Goal: Task Accomplishment & Management: Manage account settings

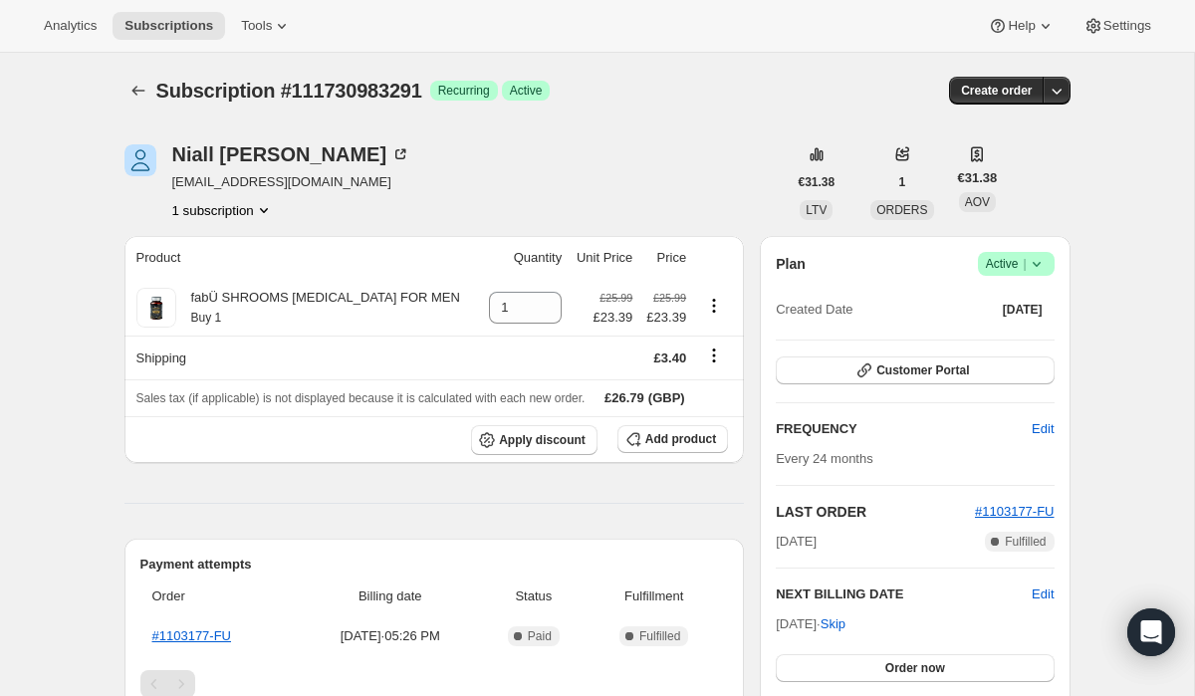
click at [1023, 268] on span "|" at bounding box center [1023, 264] width 3 height 16
click at [995, 327] on span "Cancel subscription" at bounding box center [1010, 337] width 112 height 20
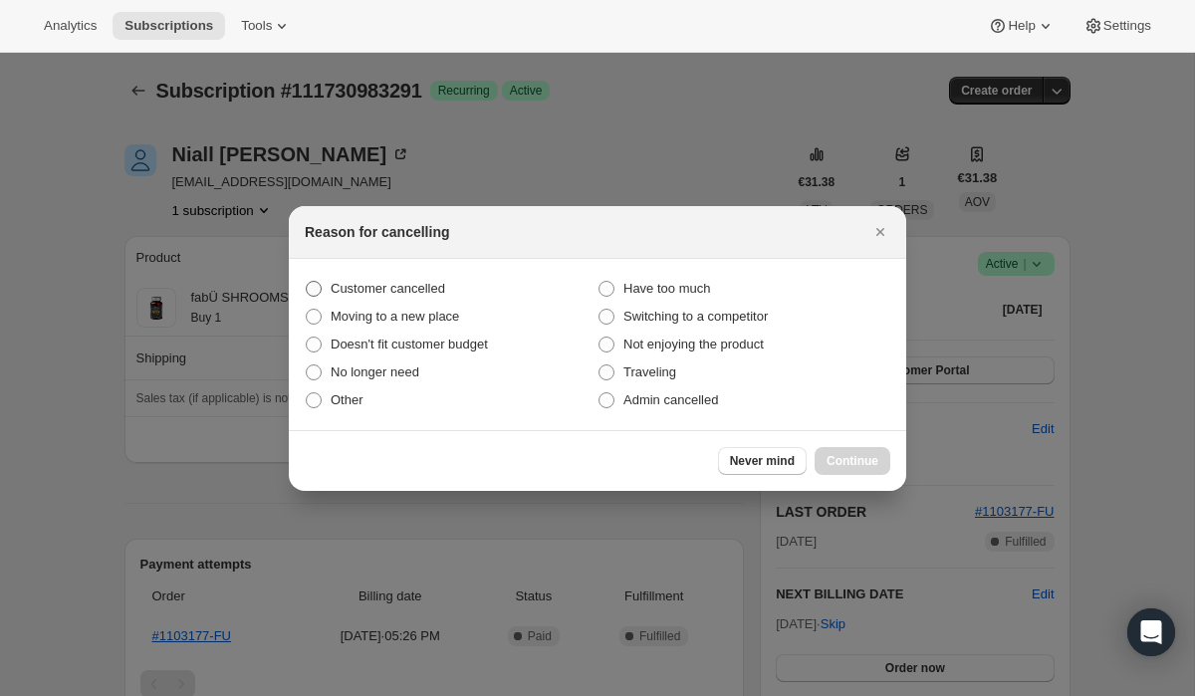
click at [468, 295] on label "Customer cancelled" at bounding box center [451, 289] width 293 height 28
click at [307, 282] on input "Customer cancelled" at bounding box center [306, 281] width 1 height 1
radio input "true"
click at [832, 451] on button "Continue" at bounding box center [852, 461] width 76 height 28
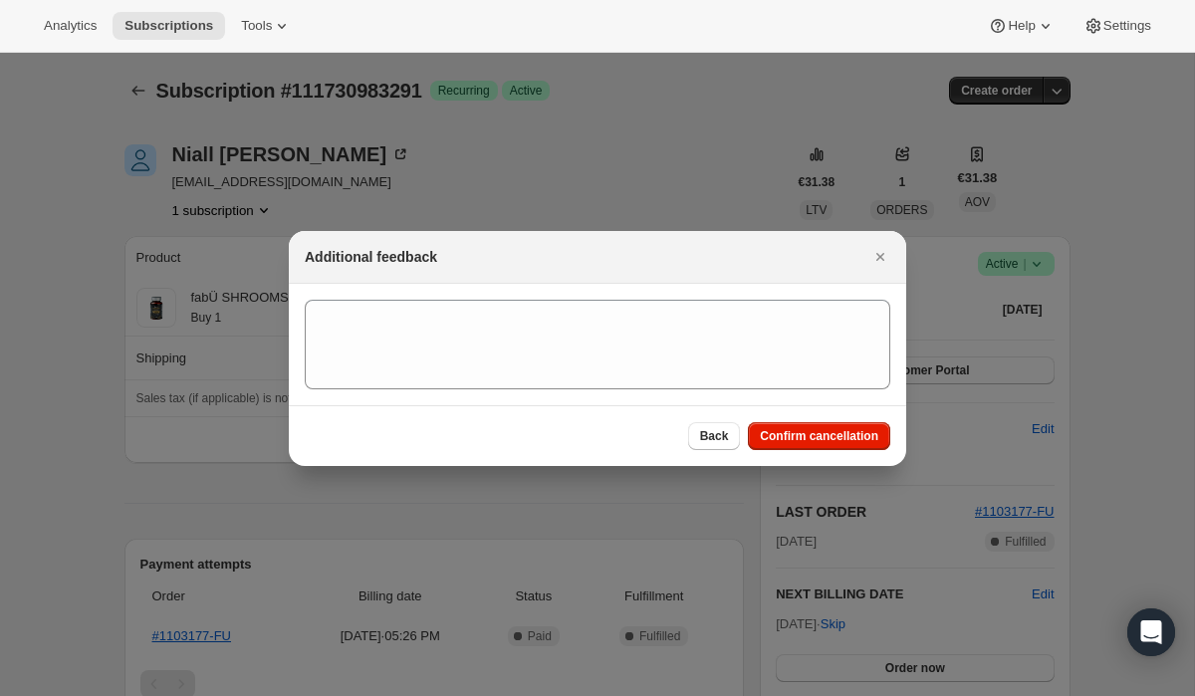
click at [760, 417] on div "Back Confirm cancellation" at bounding box center [597, 435] width 617 height 61
click at [767, 433] on span "Confirm cancellation" at bounding box center [819, 436] width 118 height 16
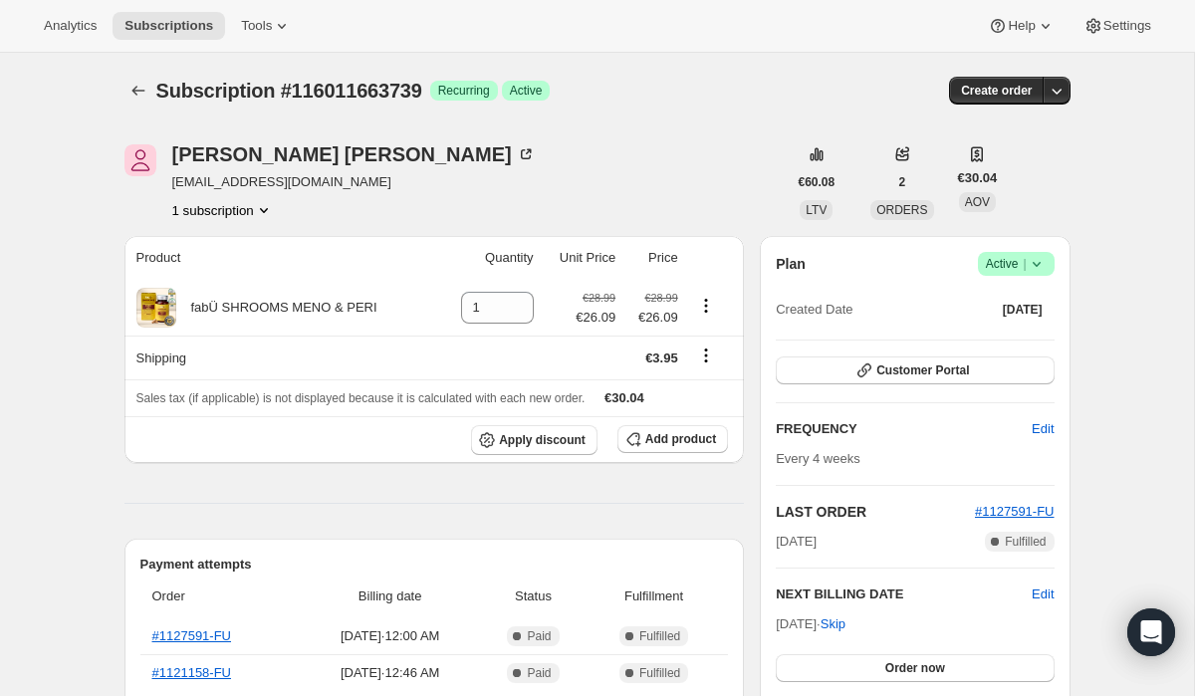
click at [1033, 261] on icon at bounding box center [1036, 264] width 20 height 20
click at [997, 324] on button "Cancel subscription" at bounding box center [1010, 337] width 124 height 32
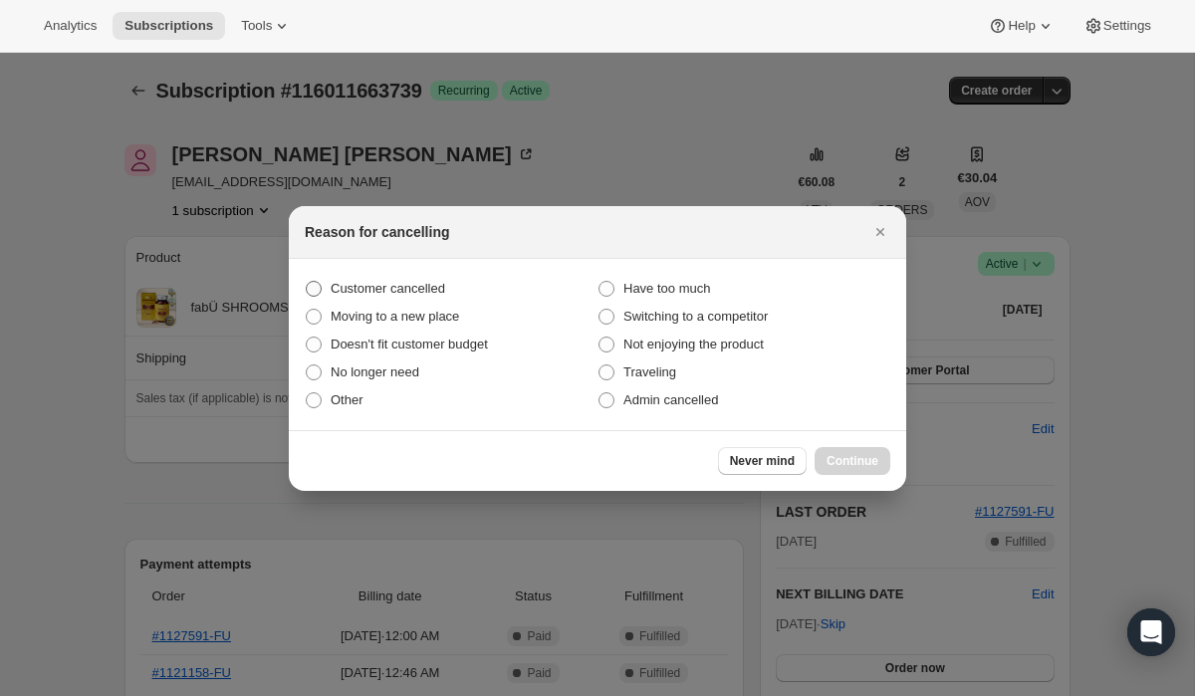
click at [542, 285] on label "Customer cancelled" at bounding box center [451, 289] width 293 height 28
click at [307, 282] on input "Customer cancelled" at bounding box center [306, 281] width 1 height 1
radio input "true"
click at [867, 452] on button "Continue" at bounding box center [852, 461] width 76 height 28
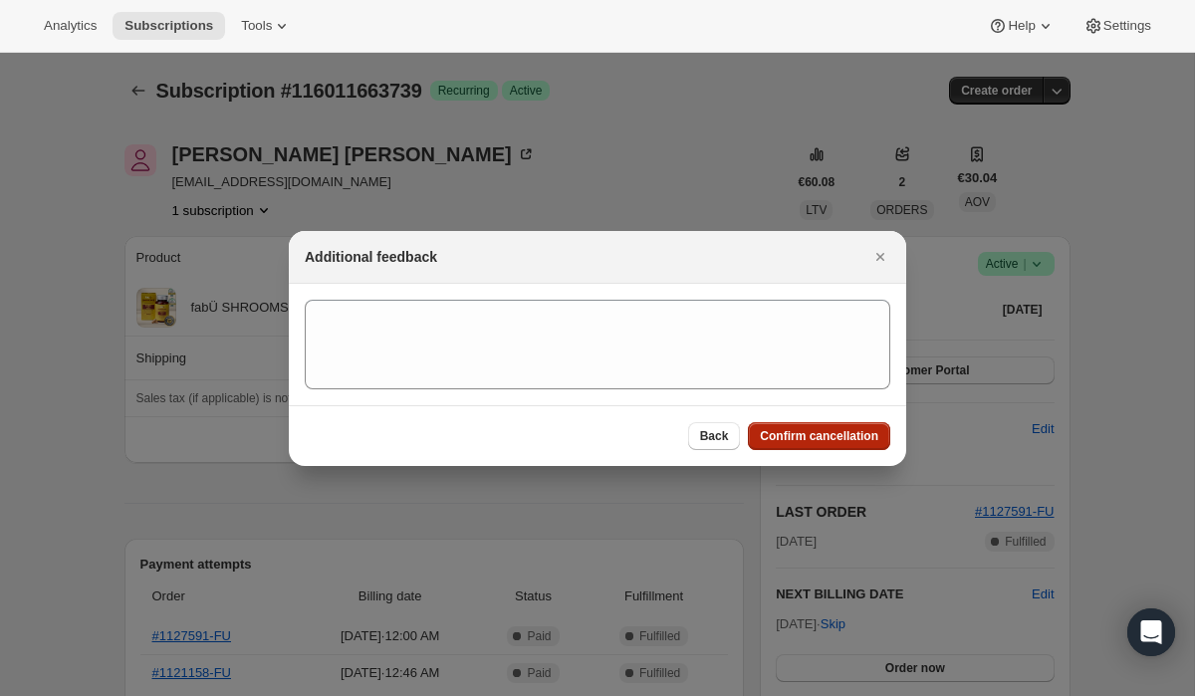
click at [829, 427] on button "Confirm cancellation" at bounding box center [819, 436] width 142 height 28
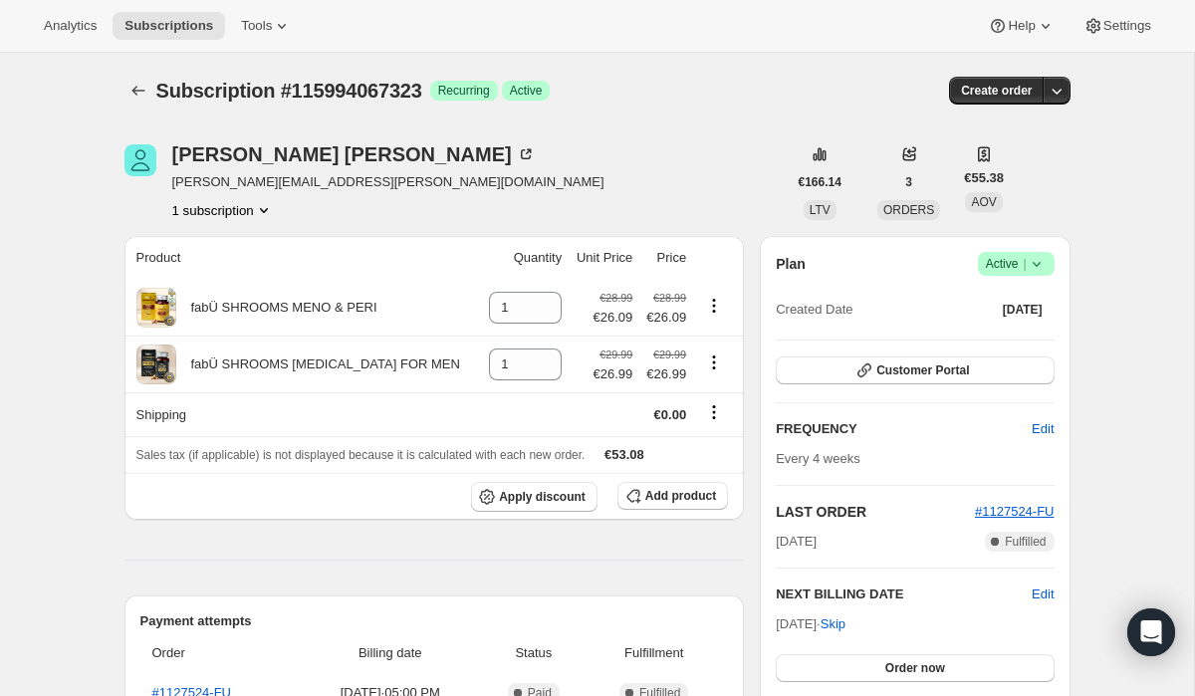
click at [1009, 263] on span "Active |" at bounding box center [1015, 264] width 61 height 20
click at [983, 333] on span "Cancel subscription" at bounding box center [1010, 336] width 112 height 15
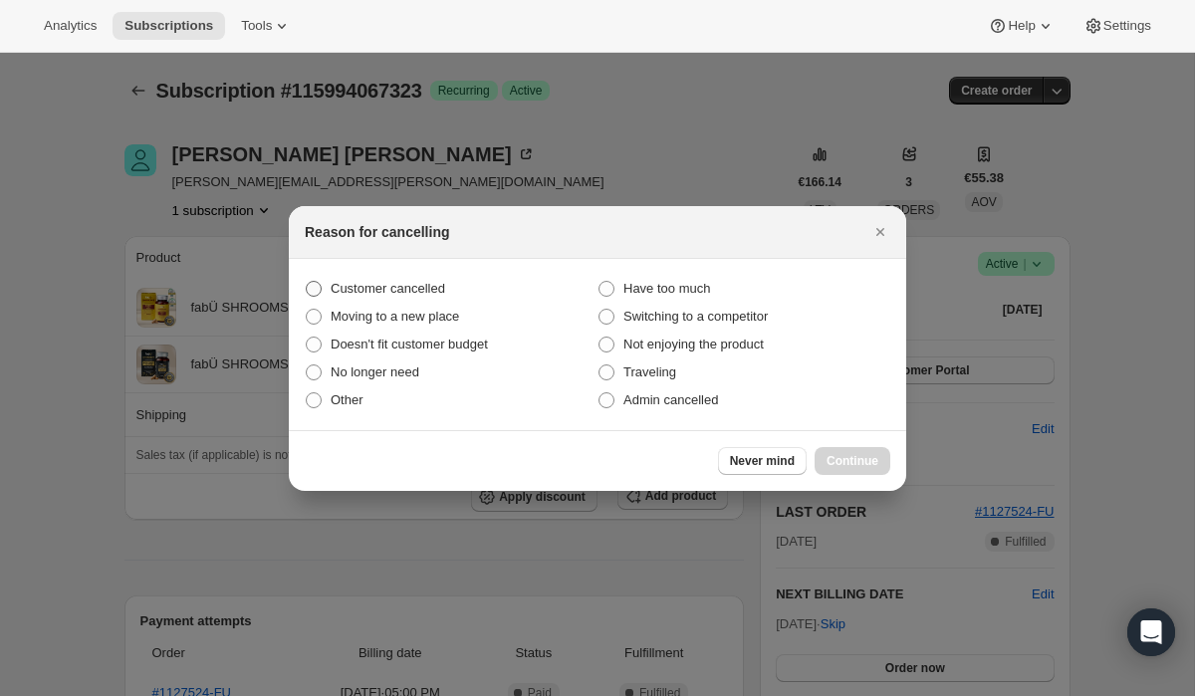
click at [536, 298] on label "Customer cancelled" at bounding box center [451, 289] width 293 height 28
click at [307, 282] on input "Customer cancelled" at bounding box center [306, 281] width 1 height 1
radio input "true"
click at [858, 456] on span "Continue" at bounding box center [852, 461] width 52 height 16
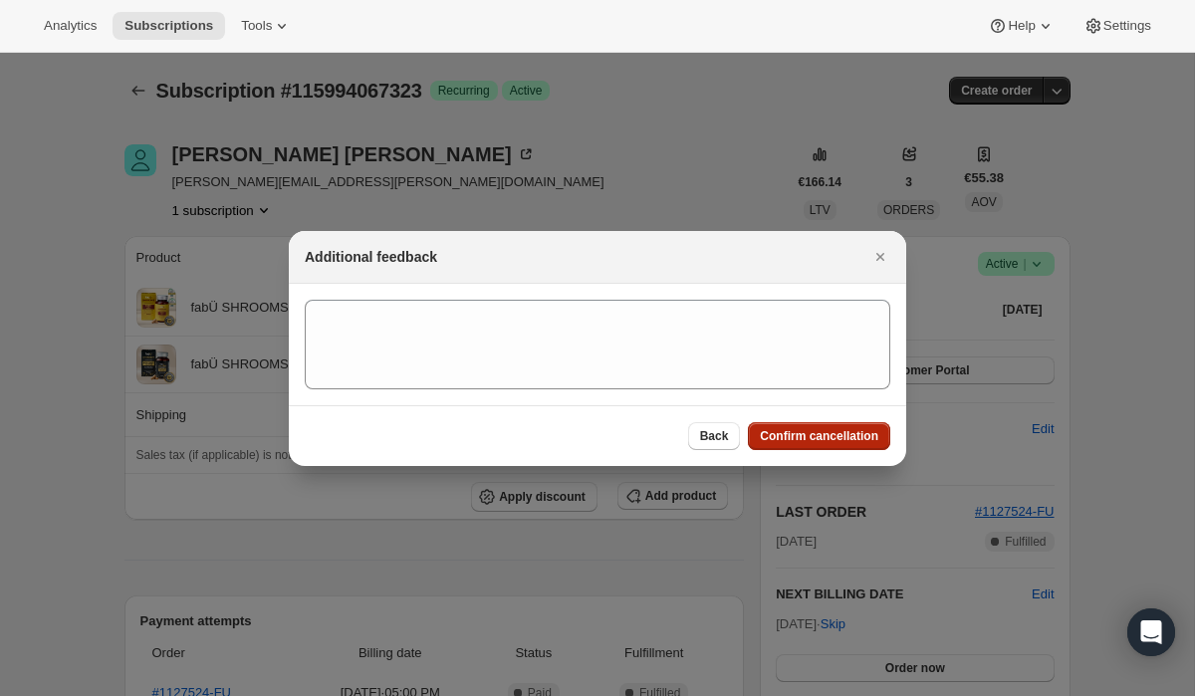
click at [835, 431] on span "Confirm cancellation" at bounding box center [819, 436] width 118 height 16
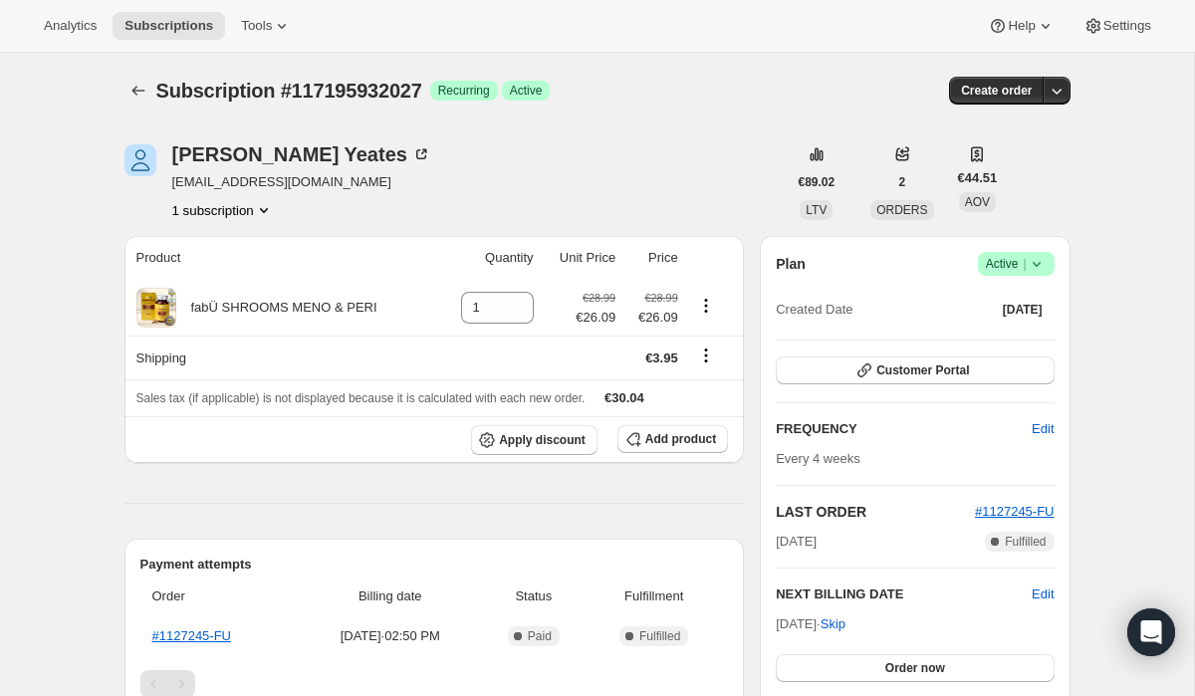
click at [1029, 267] on icon at bounding box center [1036, 264] width 20 height 20
click at [991, 325] on button "Cancel subscription" at bounding box center [1010, 337] width 124 height 32
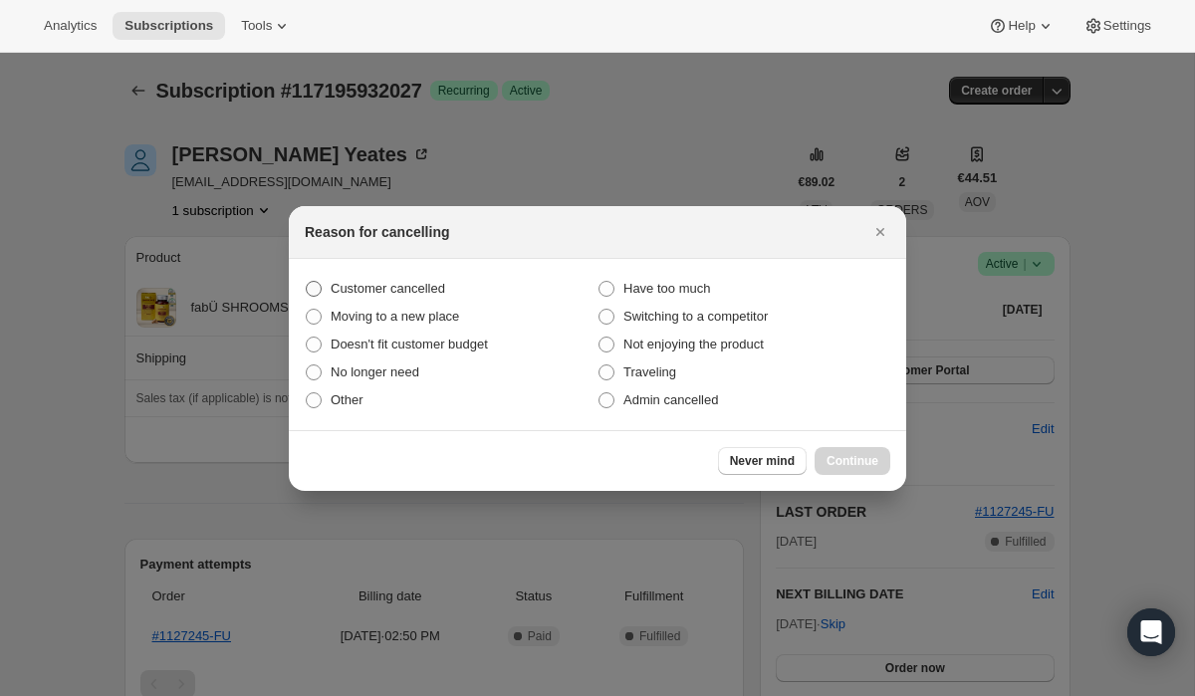
click at [512, 275] on label "Customer cancelled" at bounding box center [451, 289] width 293 height 28
click at [307, 281] on input "Customer cancelled" at bounding box center [306, 281] width 1 height 1
radio input "true"
click at [854, 461] on span "Continue" at bounding box center [852, 461] width 52 height 16
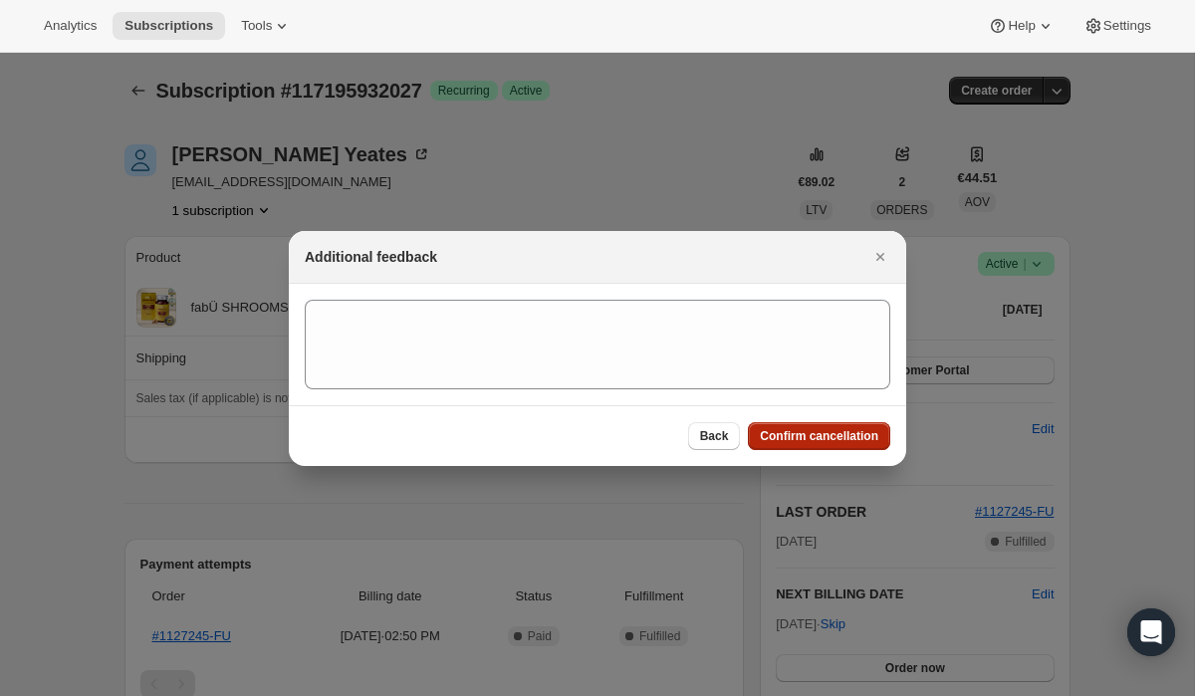
click at [816, 435] on span "Confirm cancellation" at bounding box center [819, 436] width 118 height 16
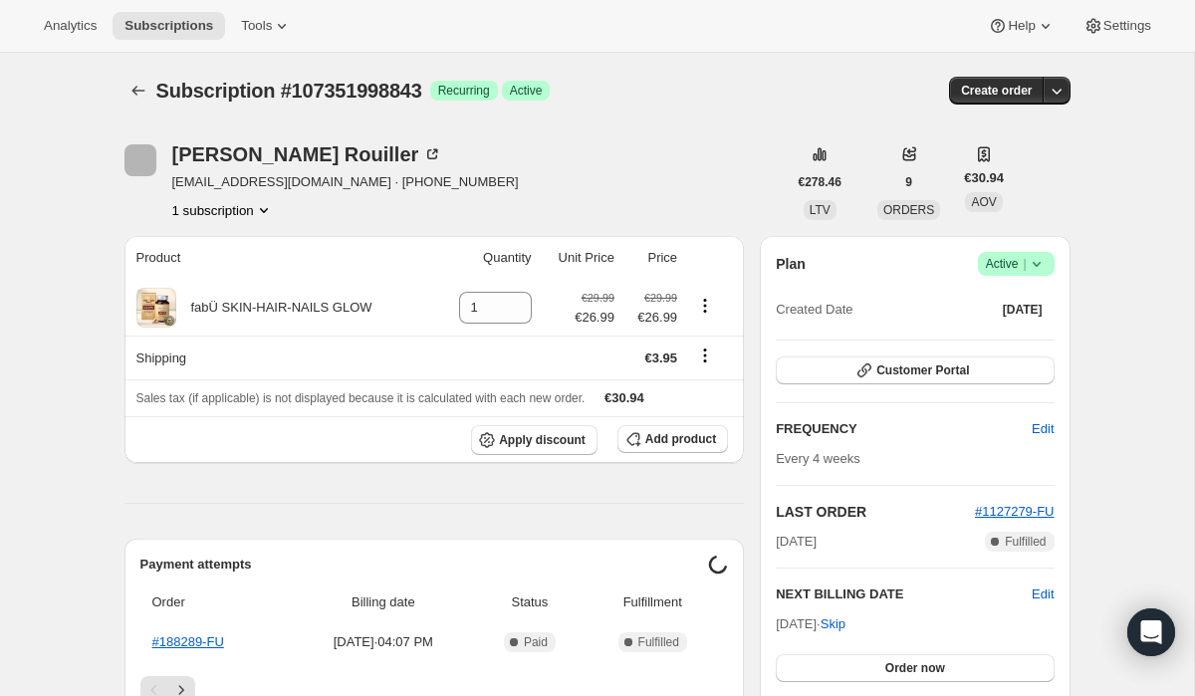
click at [1002, 257] on span "Active |" at bounding box center [1015, 264] width 61 height 20
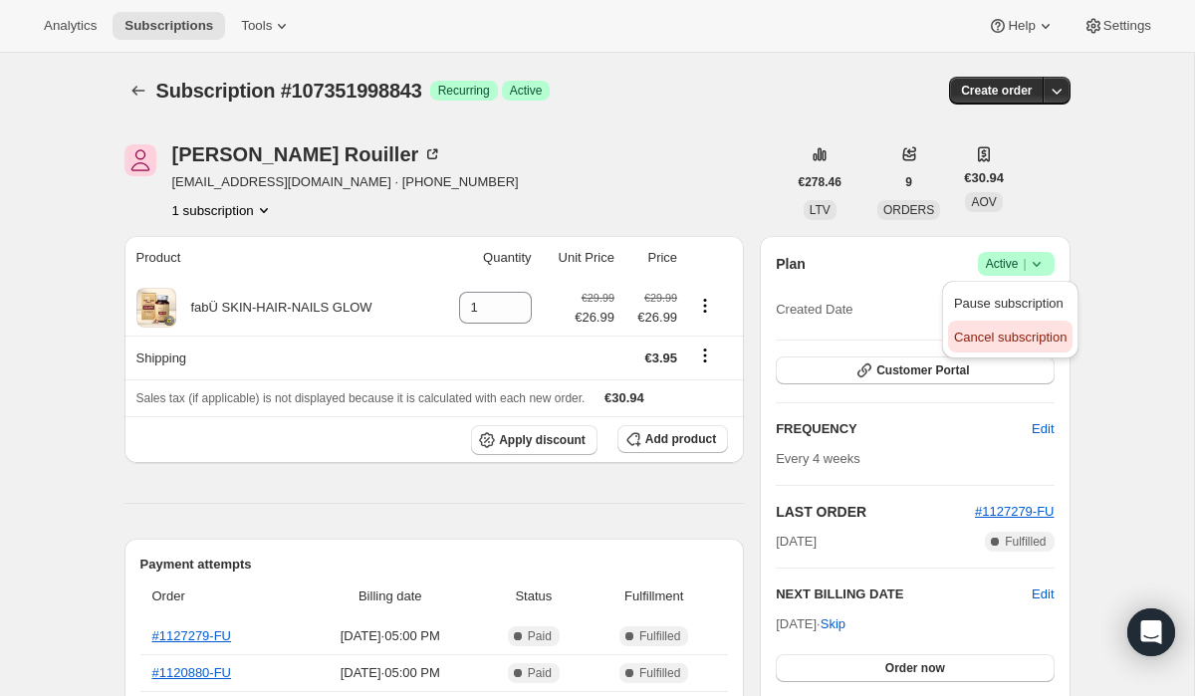
click at [968, 330] on span "Cancel subscription" at bounding box center [1010, 336] width 112 height 15
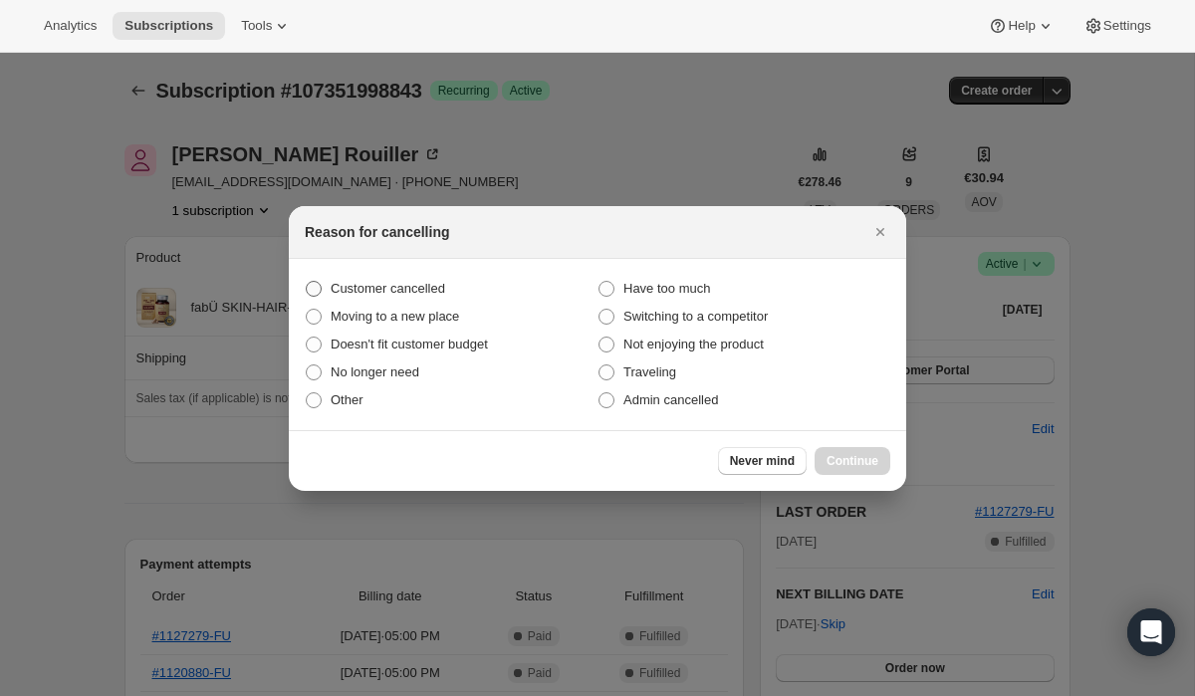
click at [479, 275] on label "Customer cancelled" at bounding box center [451, 289] width 293 height 28
click at [307, 281] on input "Customer cancelled" at bounding box center [306, 281] width 1 height 1
radio input "true"
click at [850, 458] on span "Continue" at bounding box center [852, 461] width 52 height 16
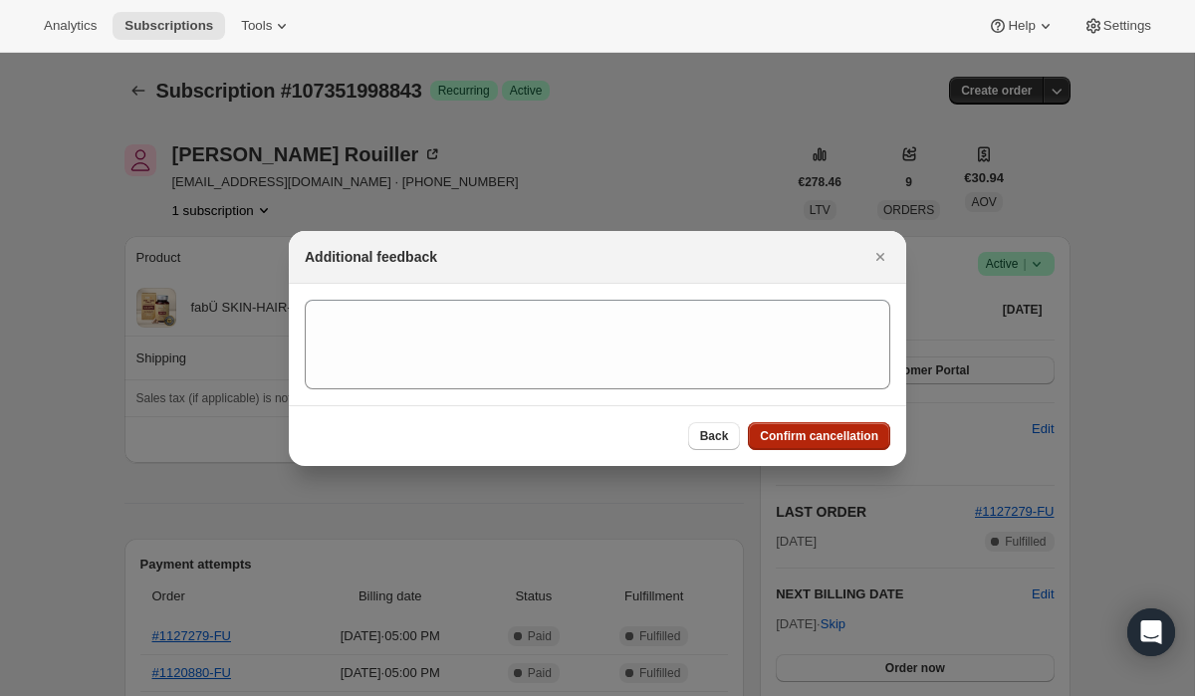
click at [778, 437] on span "Confirm cancellation" at bounding box center [819, 436] width 118 height 16
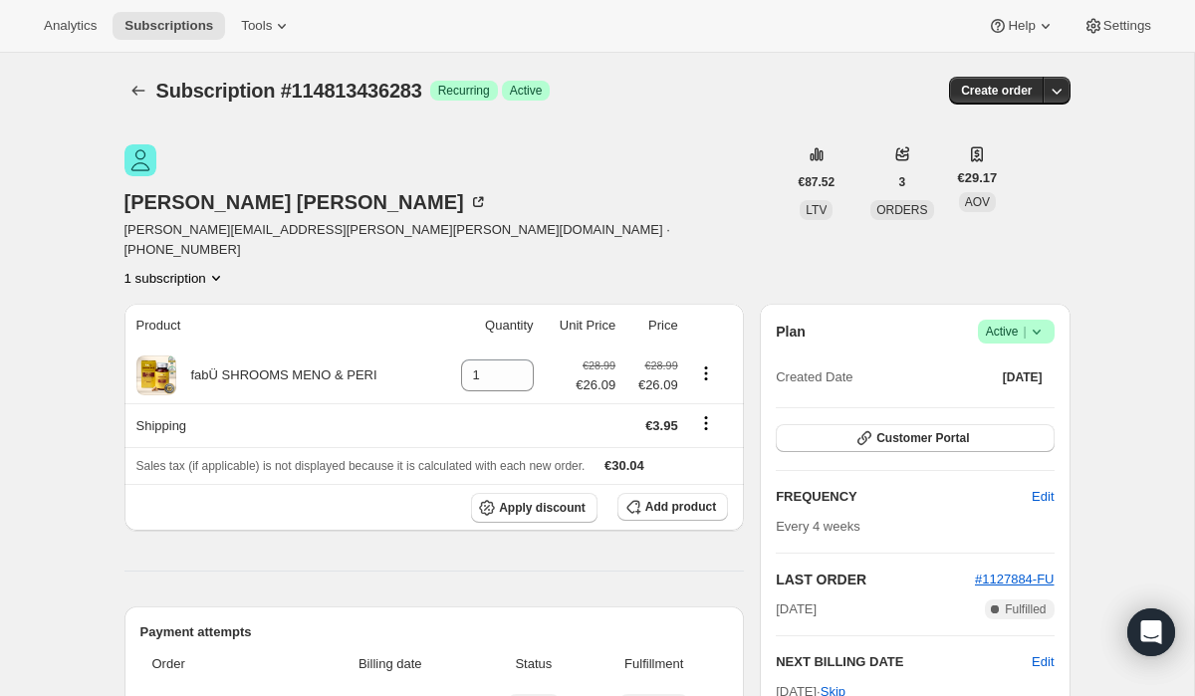
click at [1012, 322] on span "Active |" at bounding box center [1015, 332] width 61 height 20
click at [993, 335] on span "Cancel subscription" at bounding box center [1010, 336] width 112 height 15
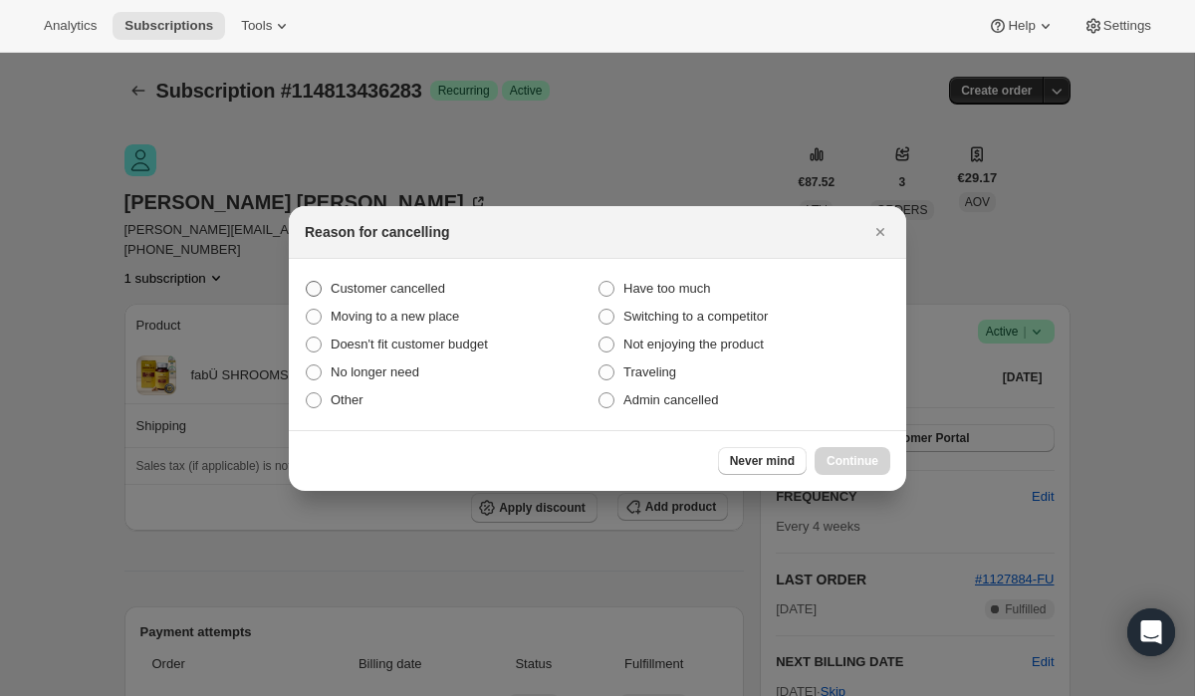
click at [484, 294] on label "Customer cancelled" at bounding box center [451, 289] width 293 height 28
click at [307, 282] on input "Customer cancelled" at bounding box center [306, 281] width 1 height 1
radio input "true"
click at [839, 462] on span "Continue" at bounding box center [852, 461] width 52 height 16
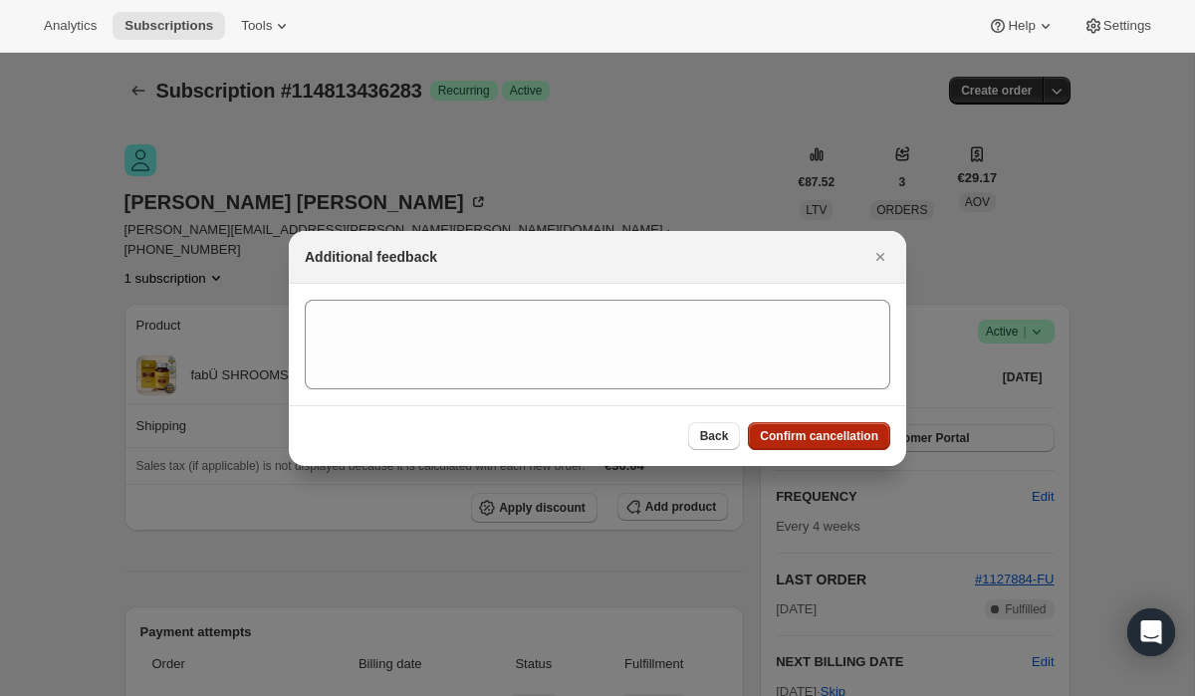
click at [778, 439] on span "Confirm cancellation" at bounding box center [819, 436] width 118 height 16
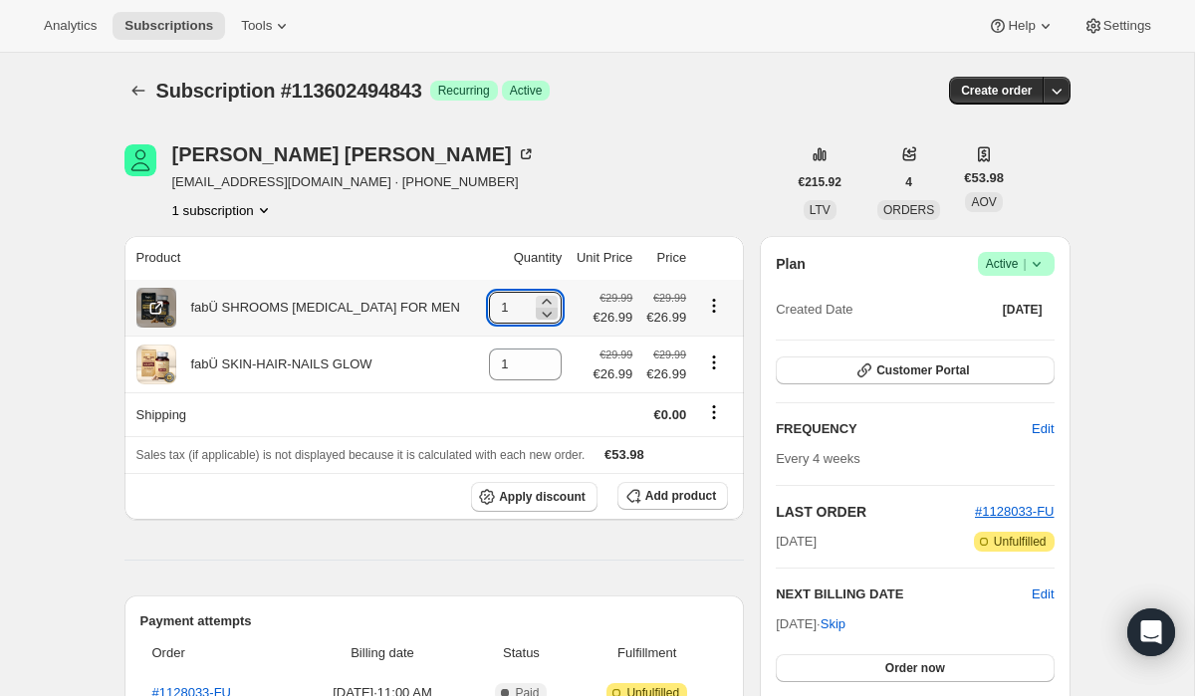
click at [542, 322] on icon at bounding box center [547, 314] width 20 height 20
type input "0"
